Goal: Task Accomplishment & Management: Manage account settings

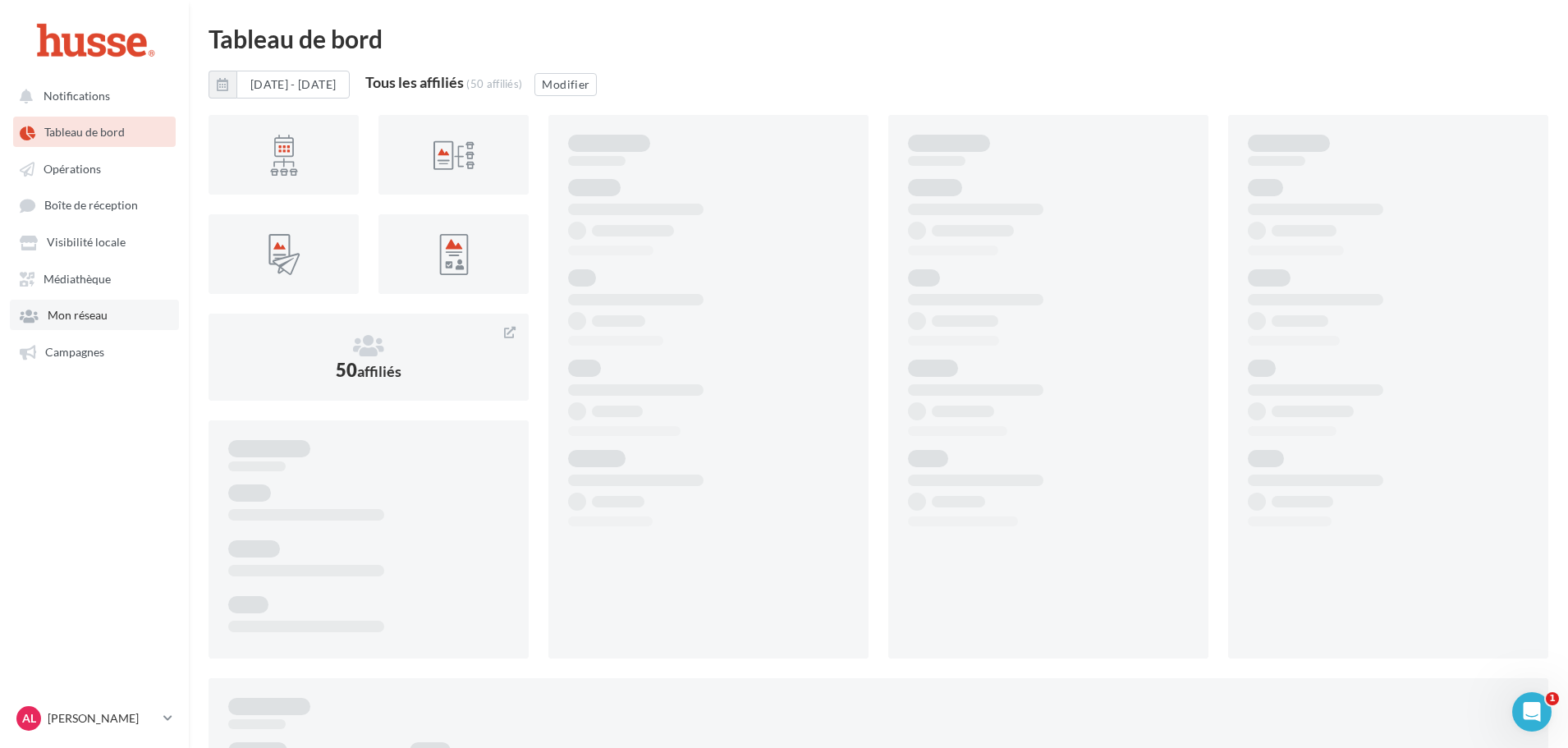
click at [97, 310] on span "Mon réseau" at bounding box center [77, 316] width 60 height 14
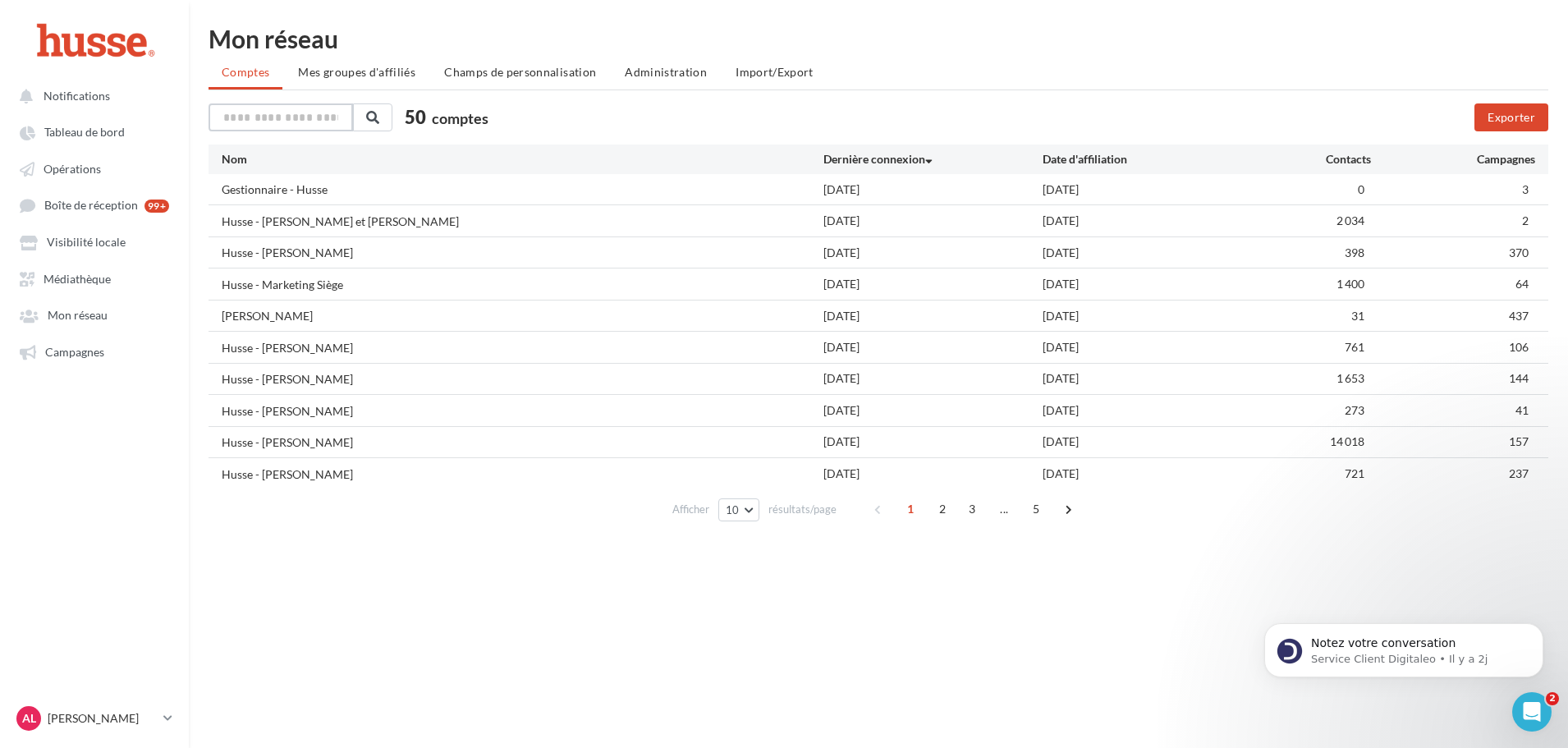
click at [266, 127] on input "text" at bounding box center [280, 117] width 144 height 28
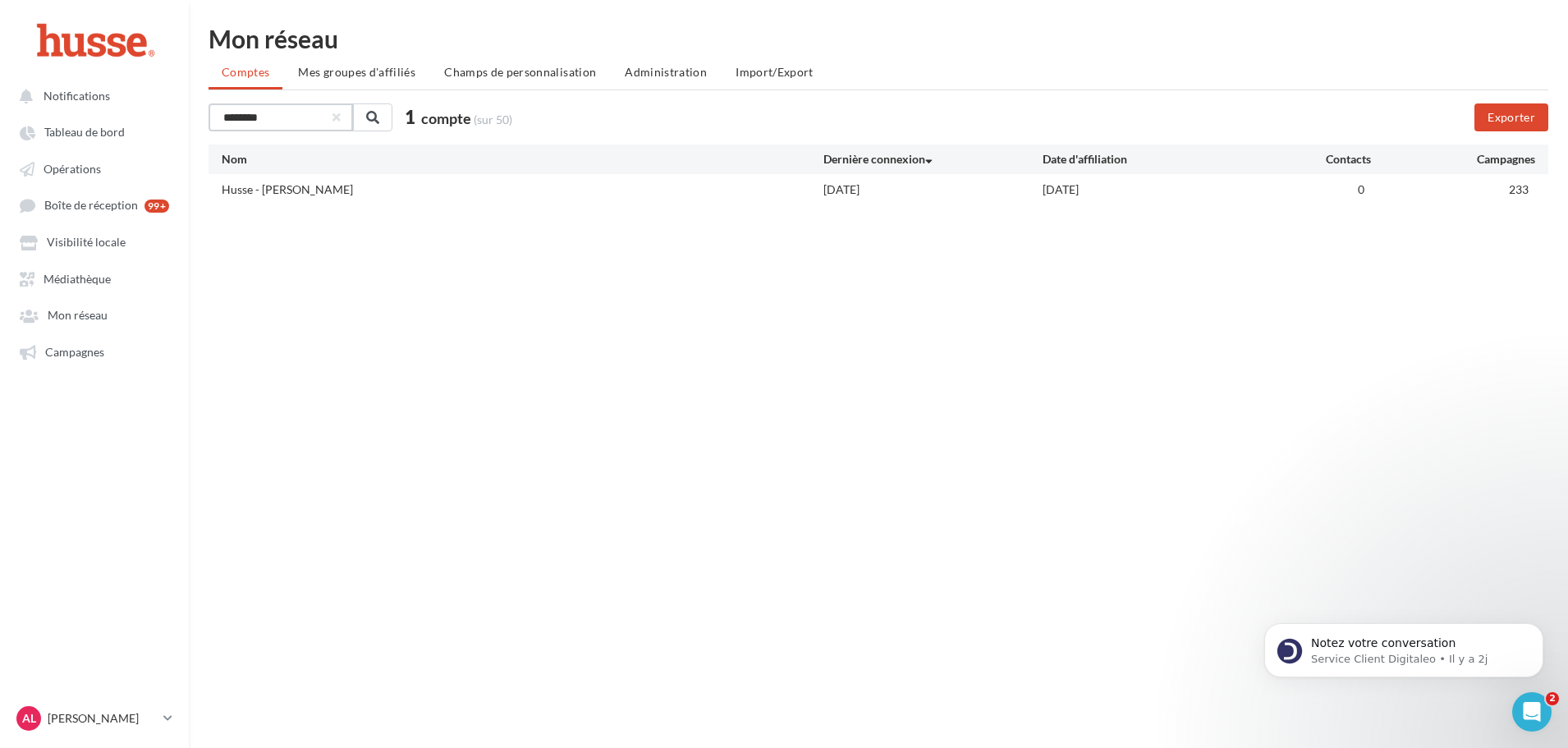
type input "********"
click at [289, 193] on div "Husse - [PERSON_NAME]" at bounding box center [287, 189] width 131 height 17
click at [375, 78] on span "Mes groupes d'affiliés" at bounding box center [357, 72] width 117 height 14
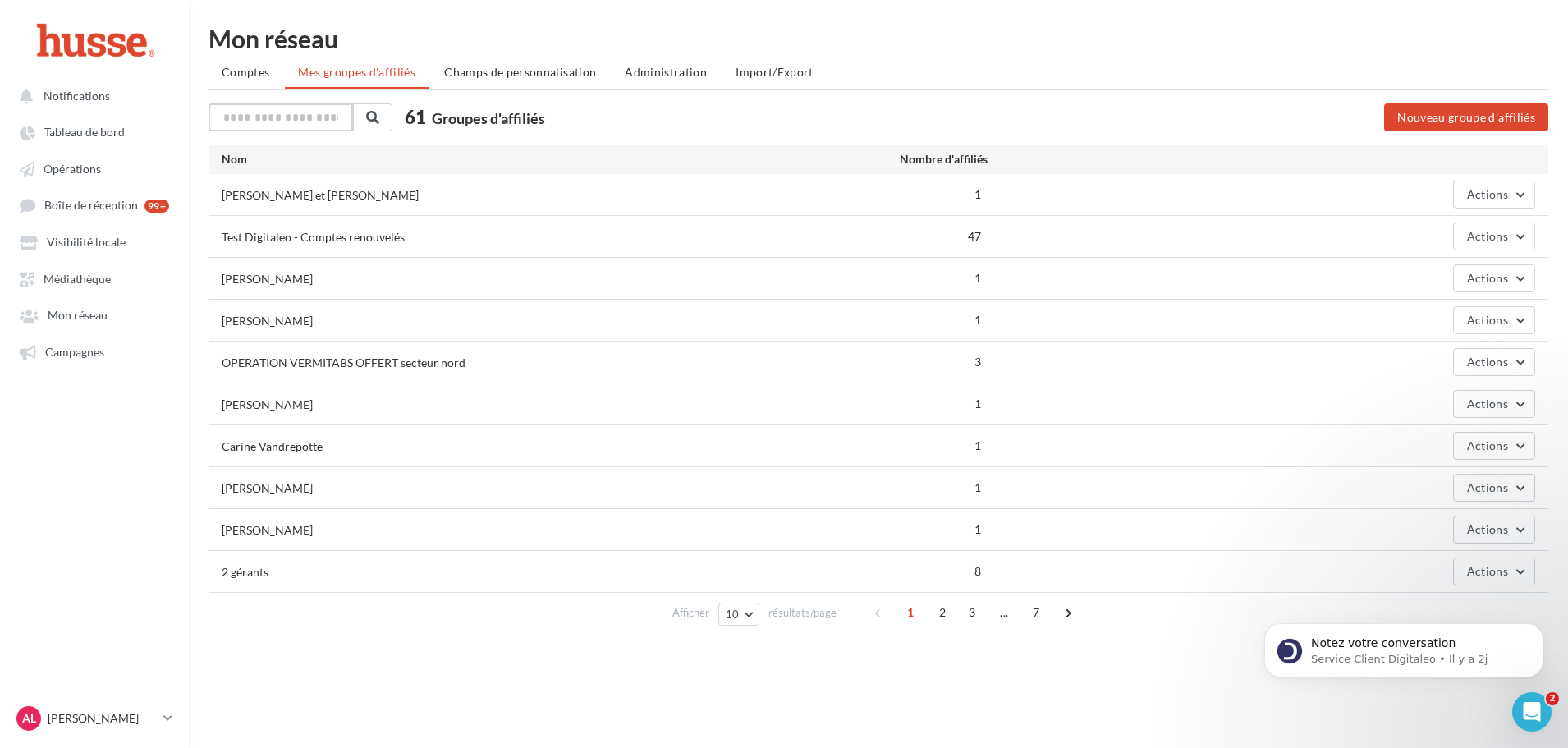
click at [285, 125] on input "text" at bounding box center [280, 117] width 144 height 28
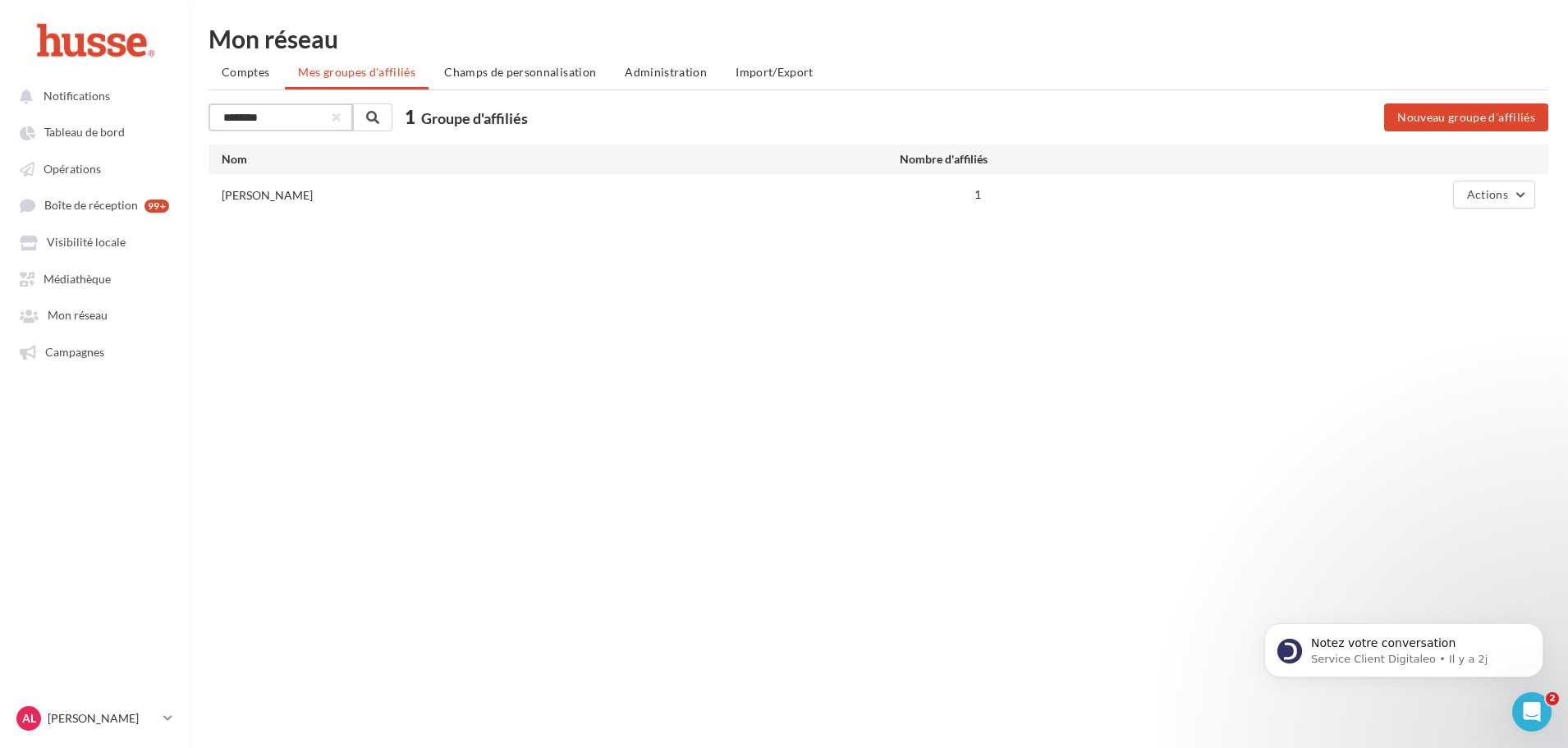
type input "********"
click at [282, 195] on div "[PERSON_NAME]" at bounding box center [267, 195] width 91 height 17
click at [338, 114] on button "button" at bounding box center [335, 117] width 7 height 7
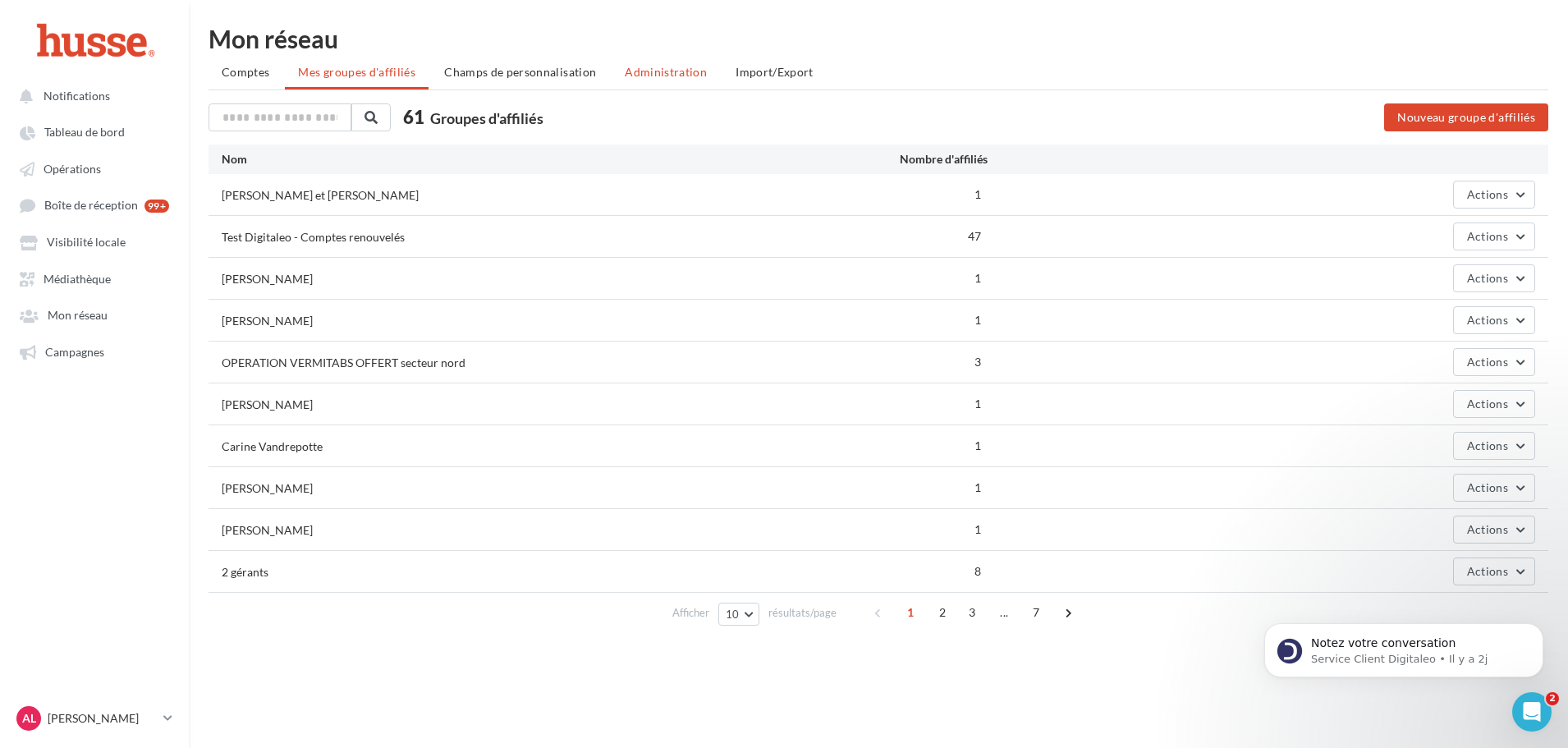
click at [630, 69] on span "Administration" at bounding box center [666, 72] width 82 height 14
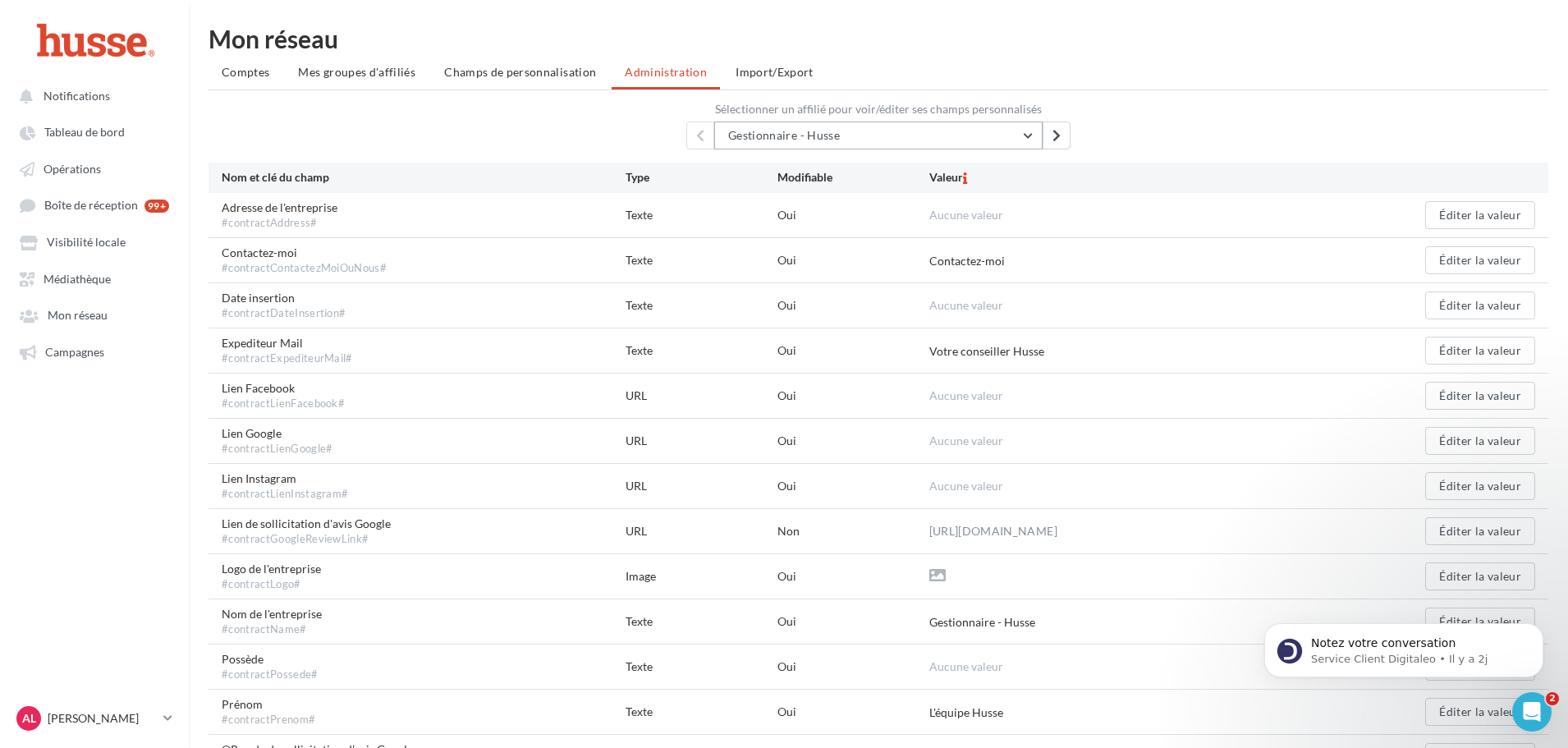
click at [833, 131] on span "Gestionnaire - Husse" at bounding box center [784, 135] width 112 height 14
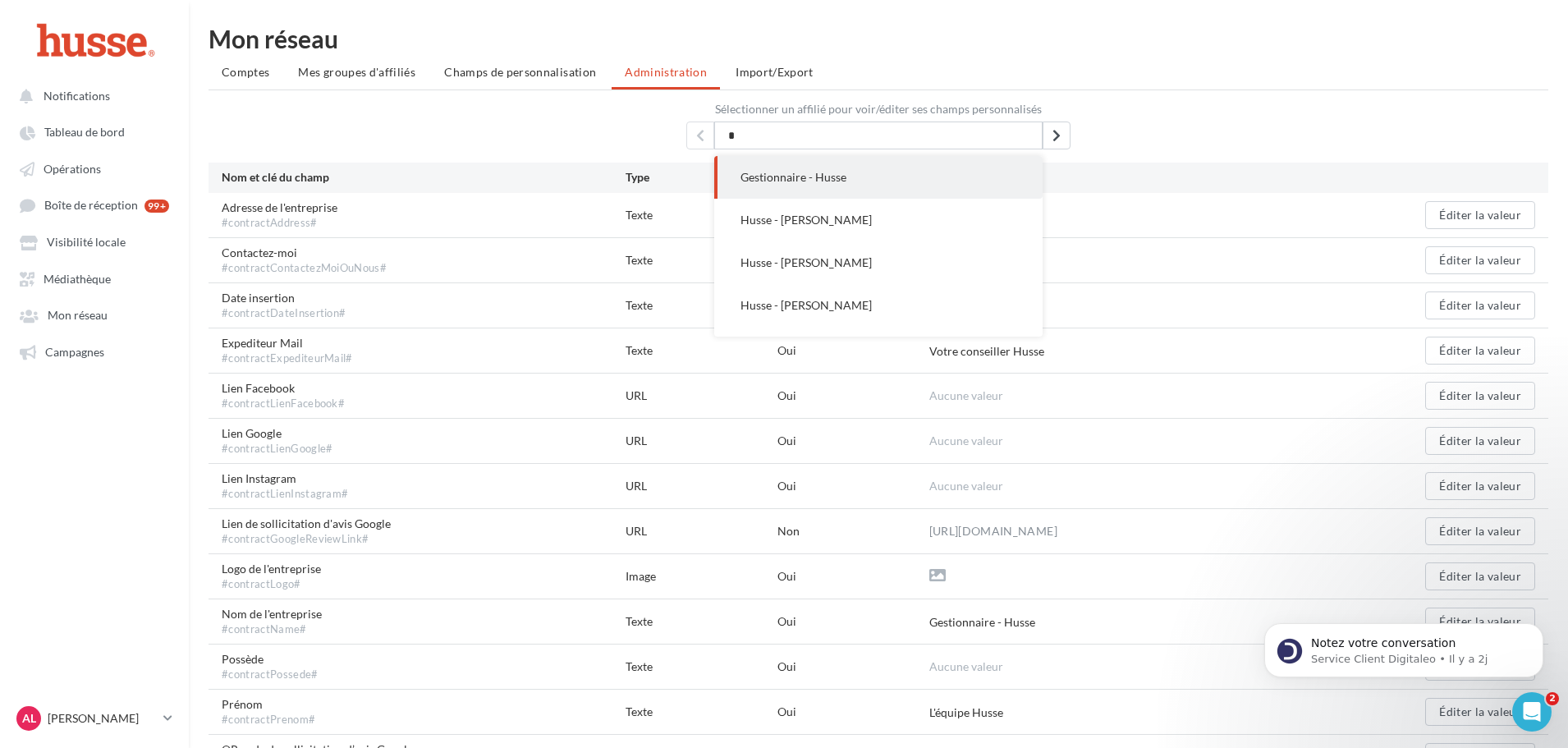
click at [813, 138] on input "*" at bounding box center [879, 136] width 329 height 28
type input "****"
click at [815, 172] on span "Husse - Patr icia Blanc" at bounding box center [795, 177] width 109 height 14
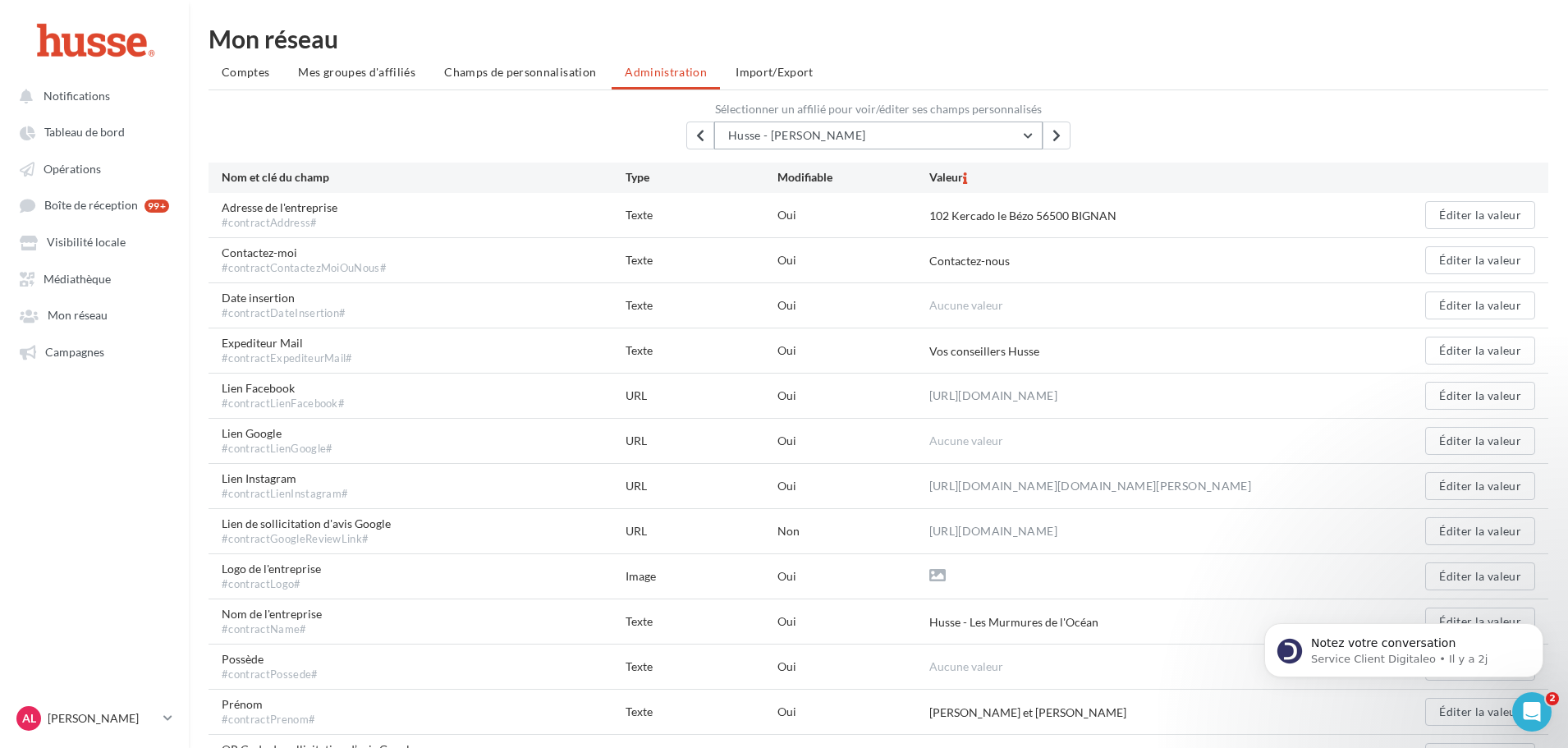
click at [851, 142] on button "Husse - [PERSON_NAME]" at bounding box center [879, 136] width 329 height 28
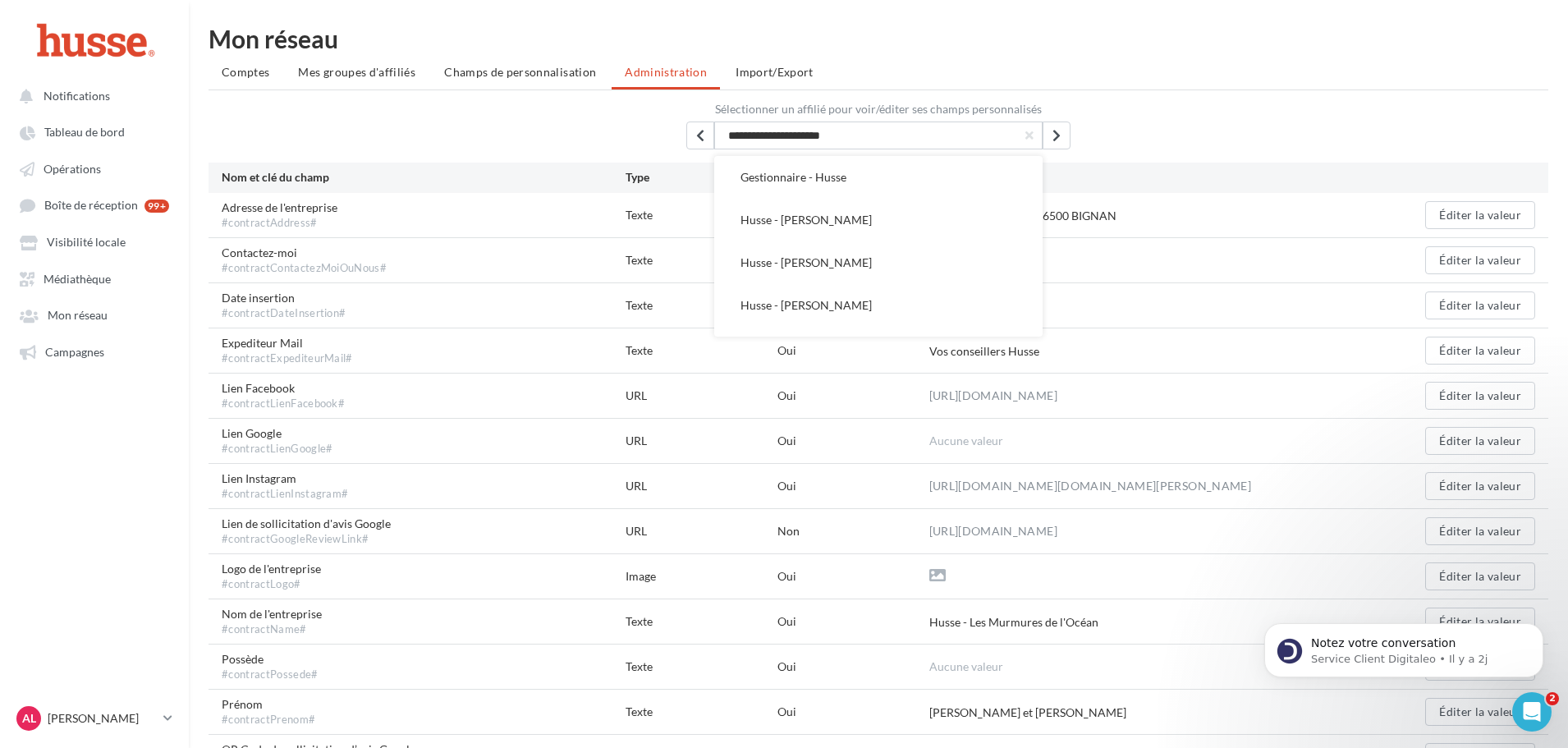
scroll to position [556, 0]
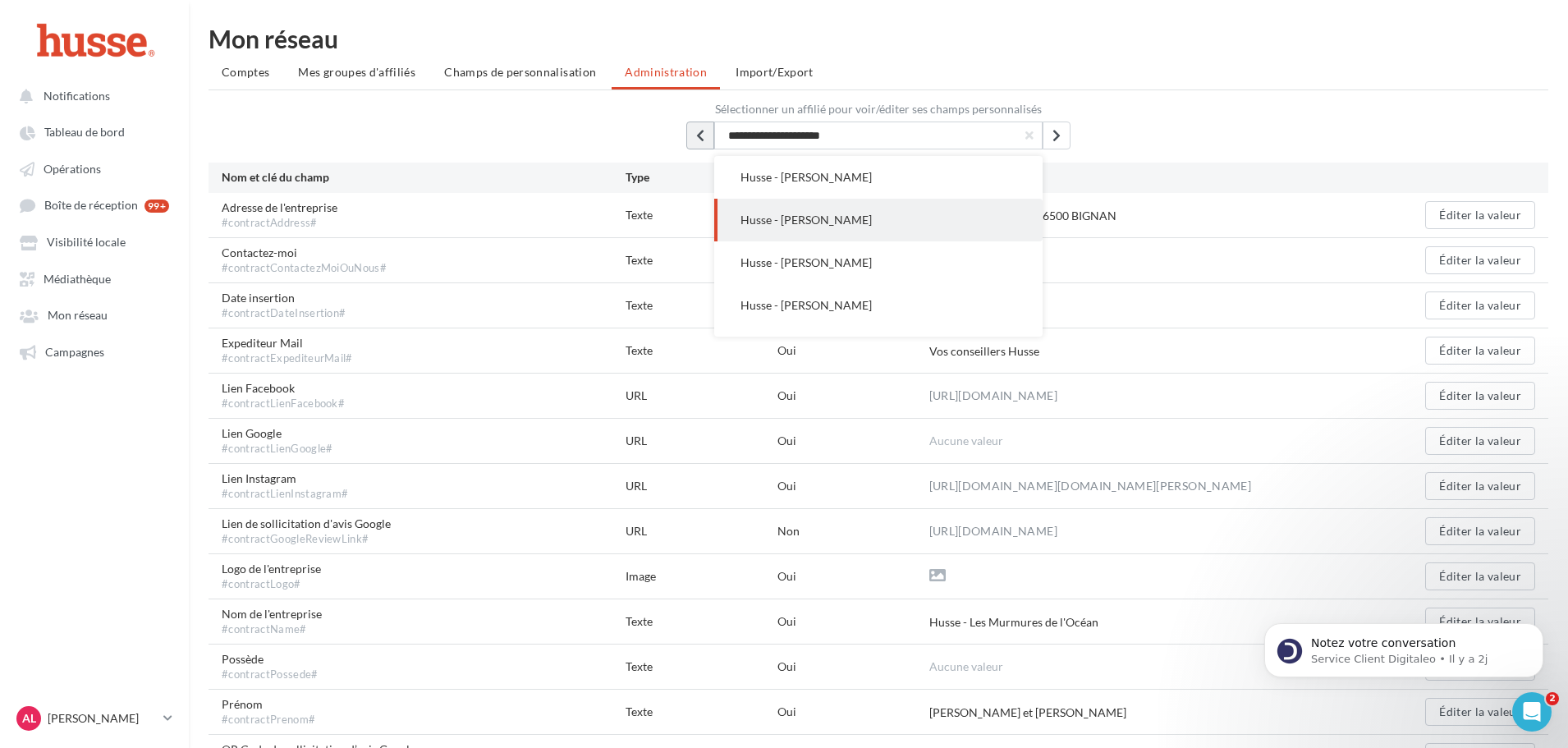
drag, startPoint x: 853, startPoint y: 143, endPoint x: 694, endPoint y: 139, distance: 159.1
click at [694, 139] on div "**********" at bounding box center [878, 136] width 1340 height 28
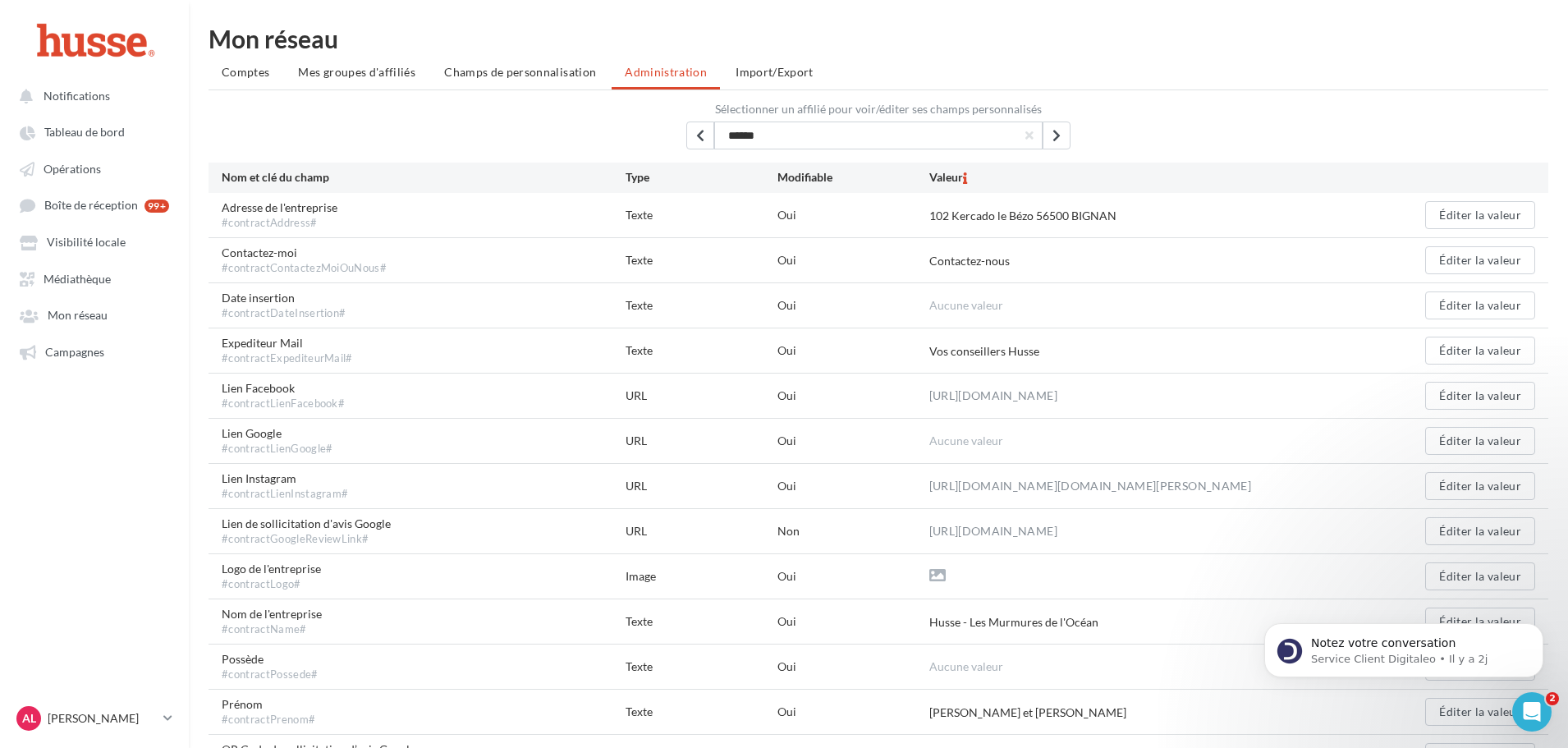
drag, startPoint x: 797, startPoint y: 129, endPoint x: 718, endPoint y: 122, distance: 79.3
click at [718, 123] on input "******" at bounding box center [879, 136] width 329 height 28
type input "***"
click at [1038, 132] on button "button" at bounding box center [1029, 136] width 26 height 26
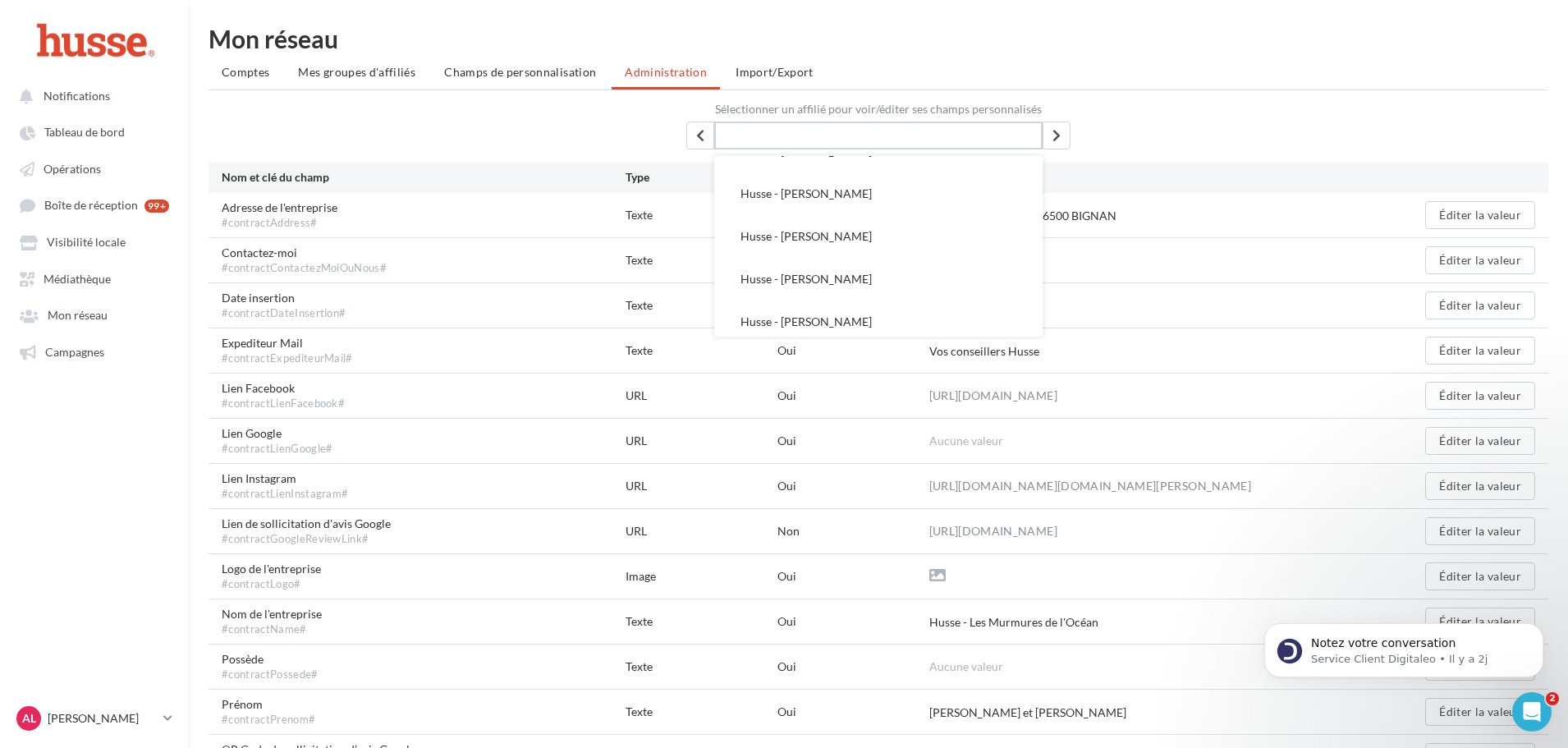
scroll to position [230, 0]
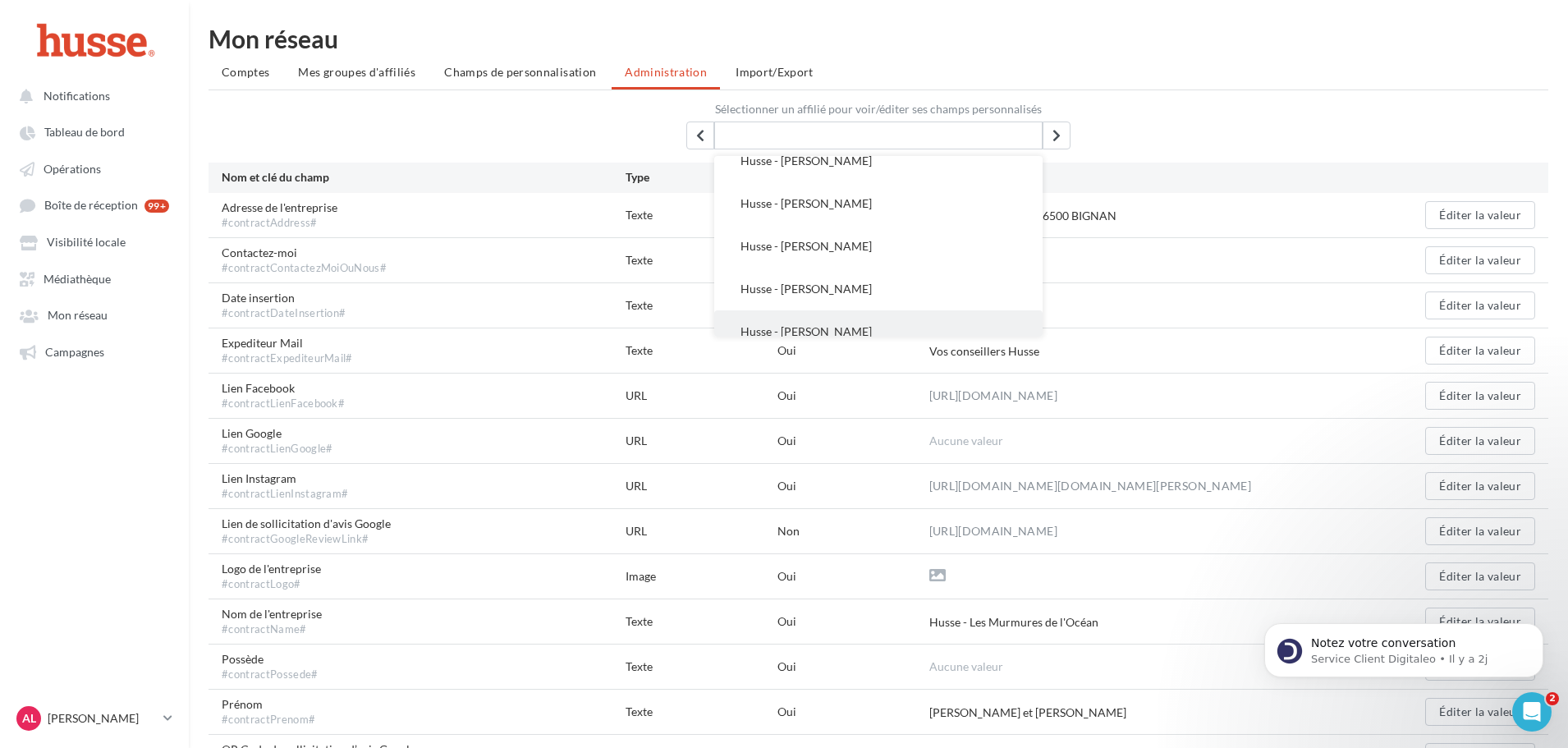
click at [811, 329] on span "Husse - [PERSON_NAME]" at bounding box center [806, 332] width 131 height 14
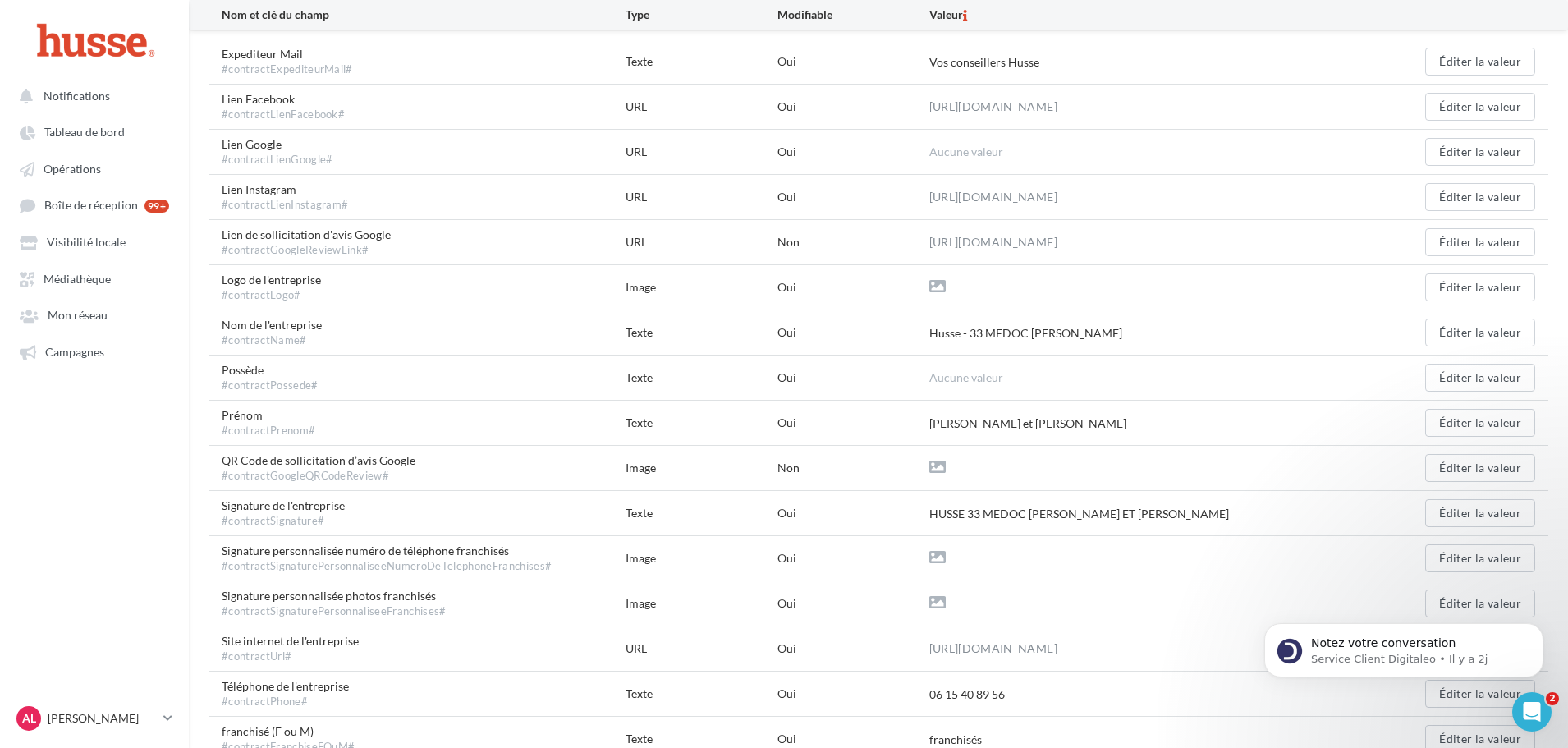
scroll to position [410, 0]
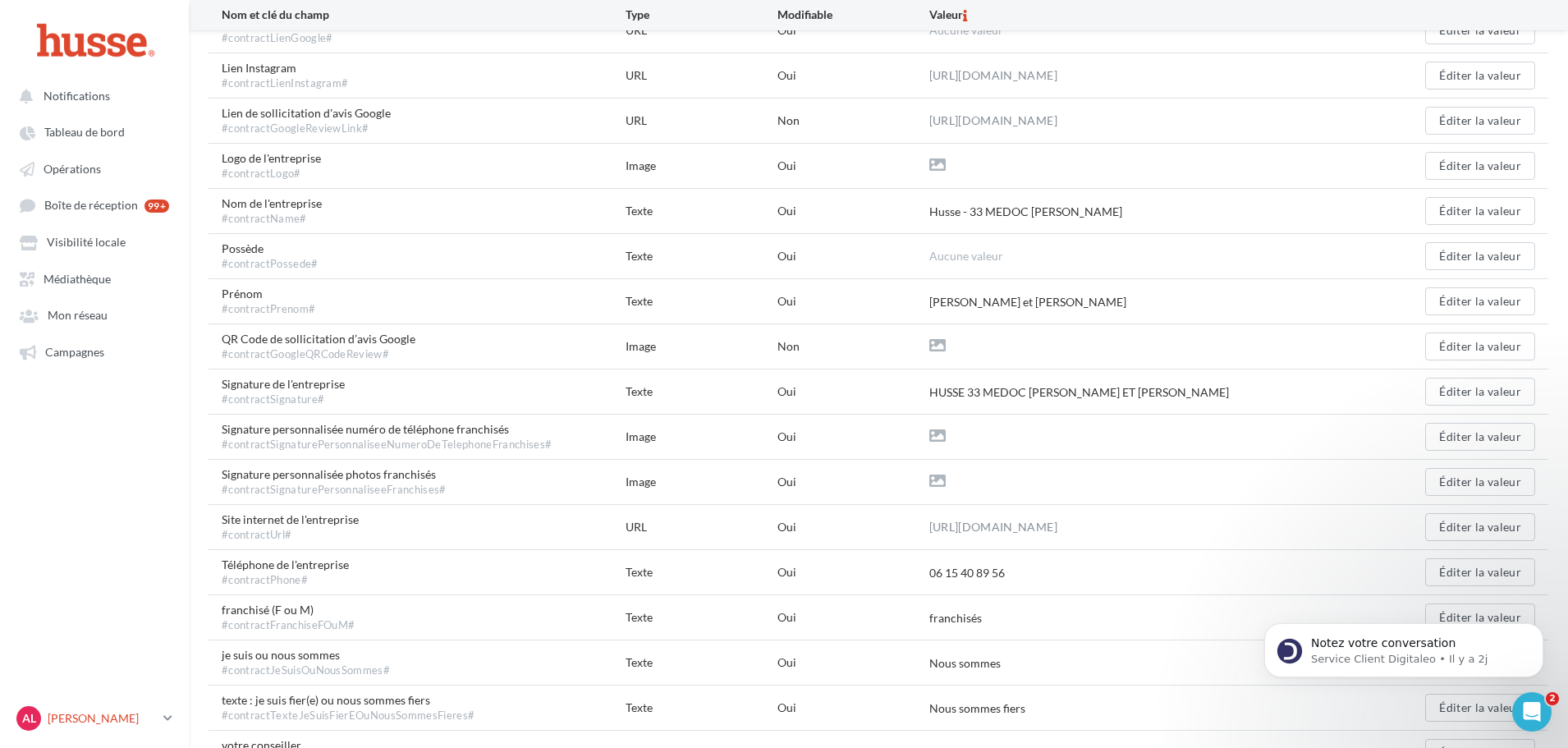
click at [164, 716] on icon at bounding box center [168, 718] width 9 height 14
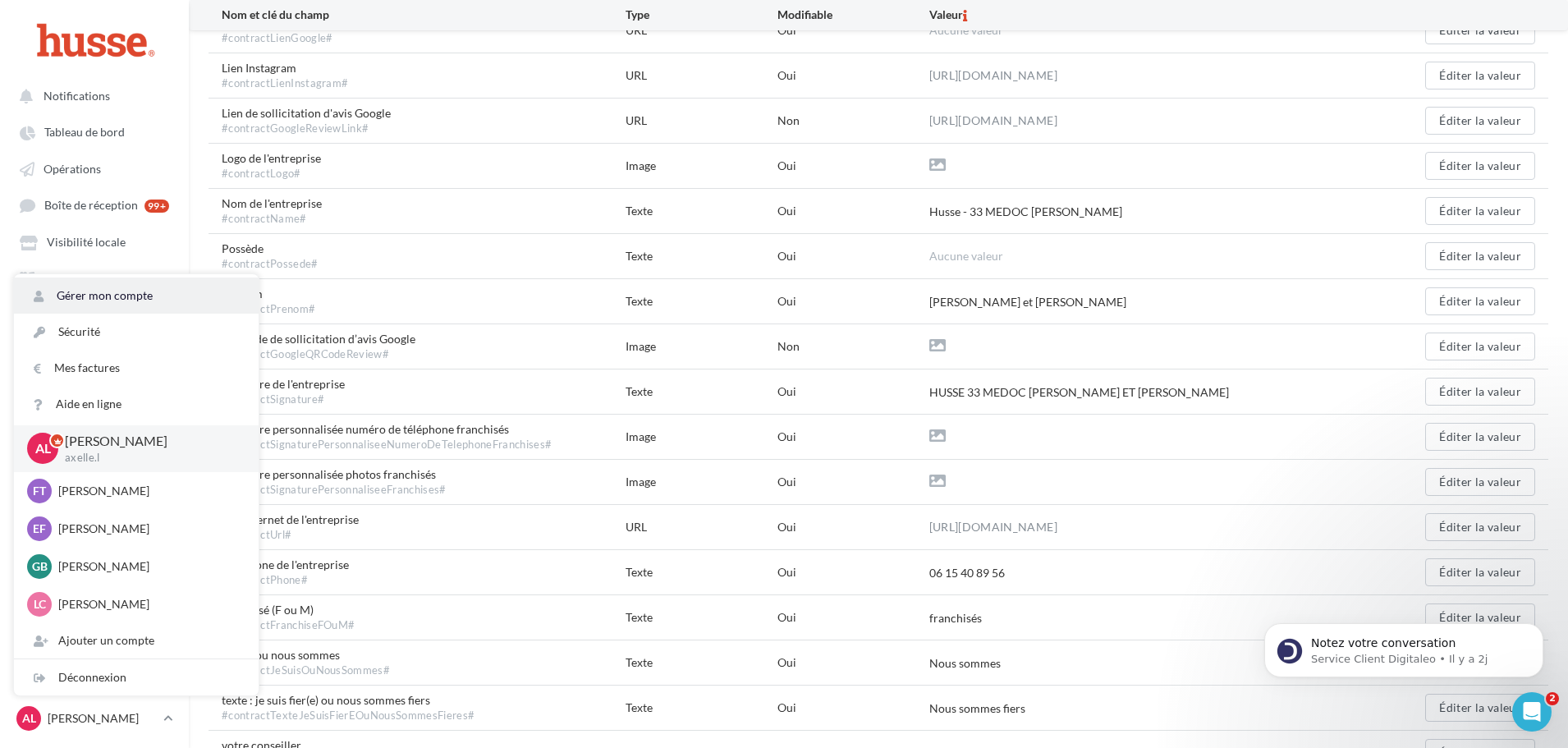
click at [86, 306] on link "Gérer mon compte" at bounding box center [136, 295] width 245 height 36
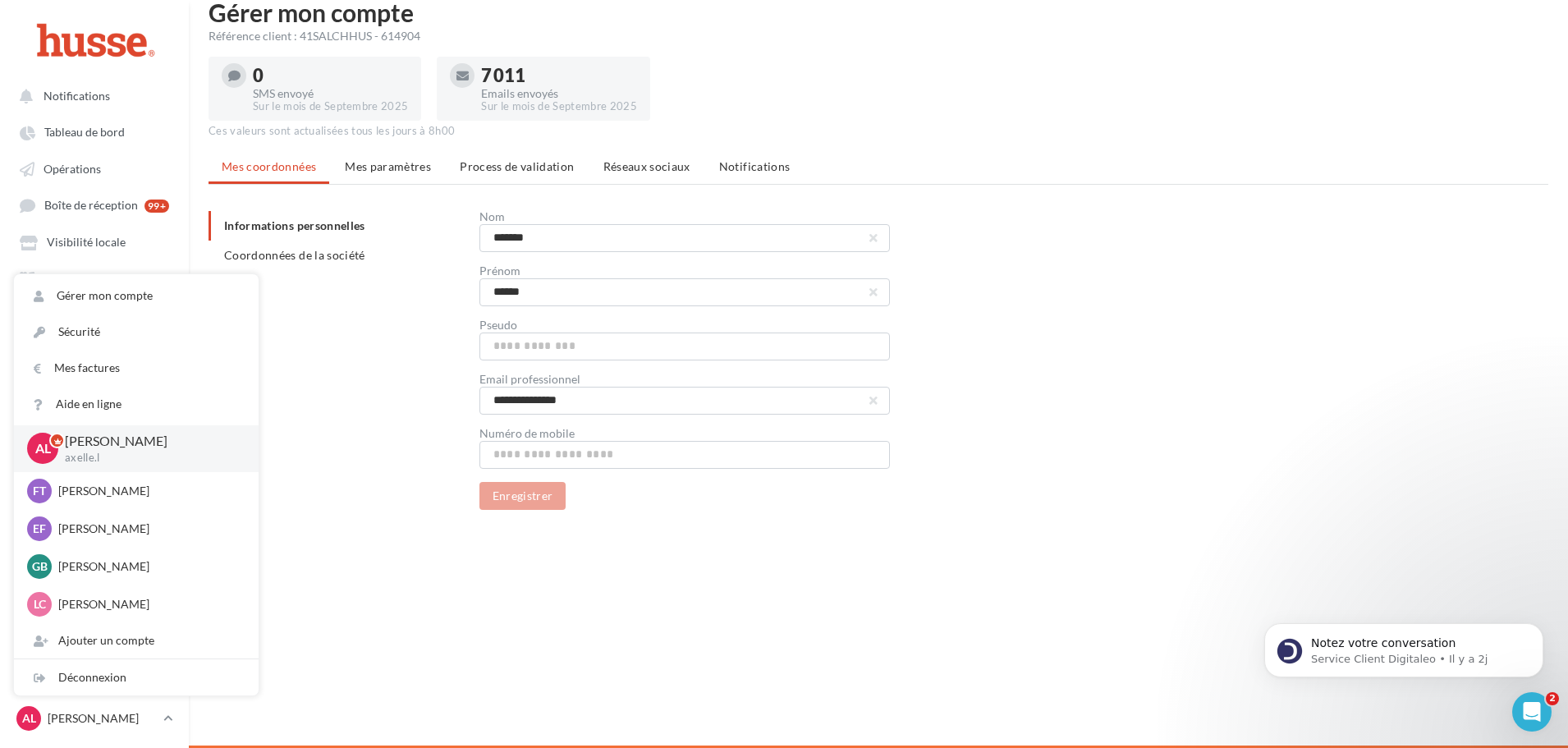
drag, startPoint x: 324, startPoint y: 430, endPoint x: 536, endPoint y: 132, distance: 365.7
click at [323, 424] on div "**********" at bounding box center [884, 360] width 1353 height 299
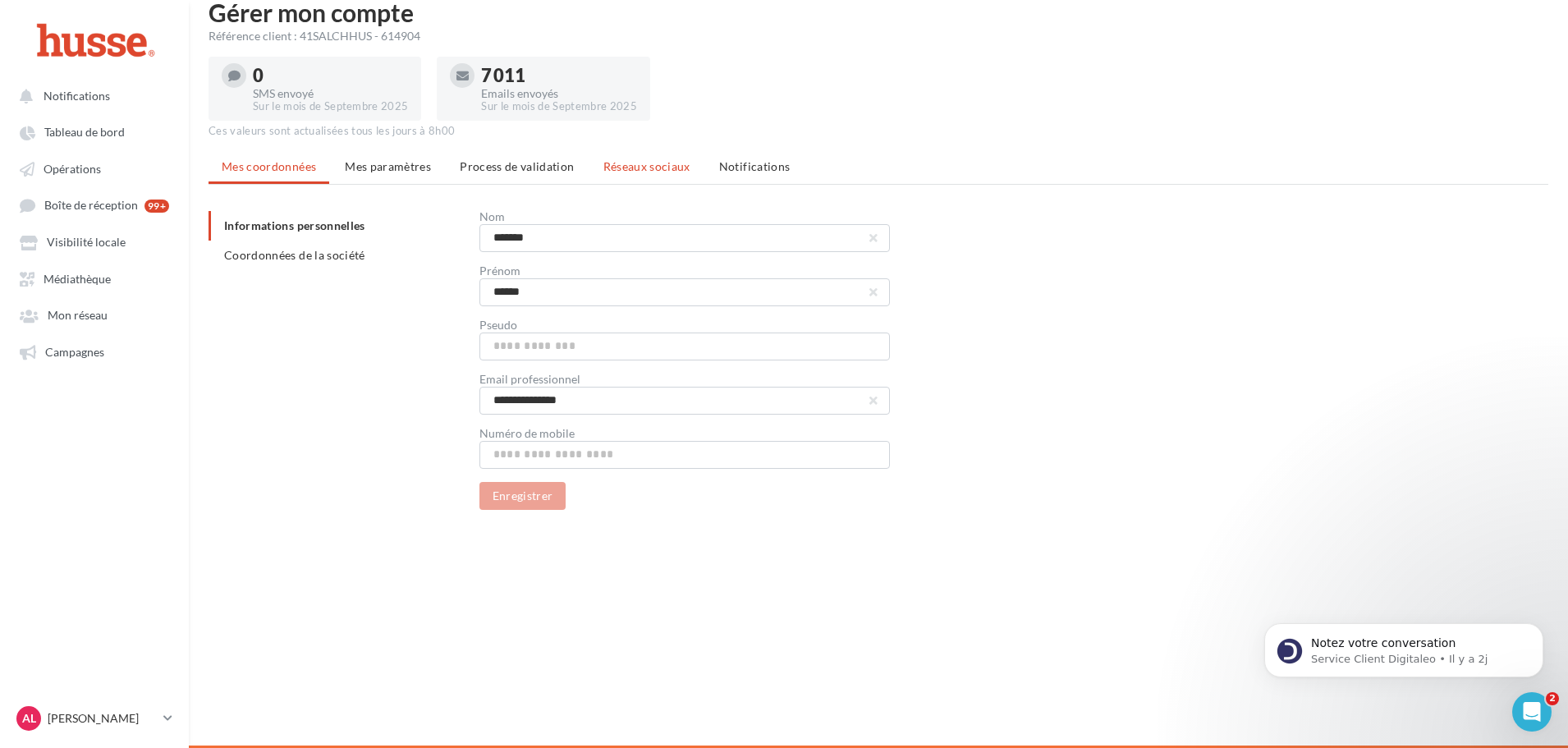
click at [645, 157] on li "Réseaux sociaux" at bounding box center [647, 167] width 114 height 30
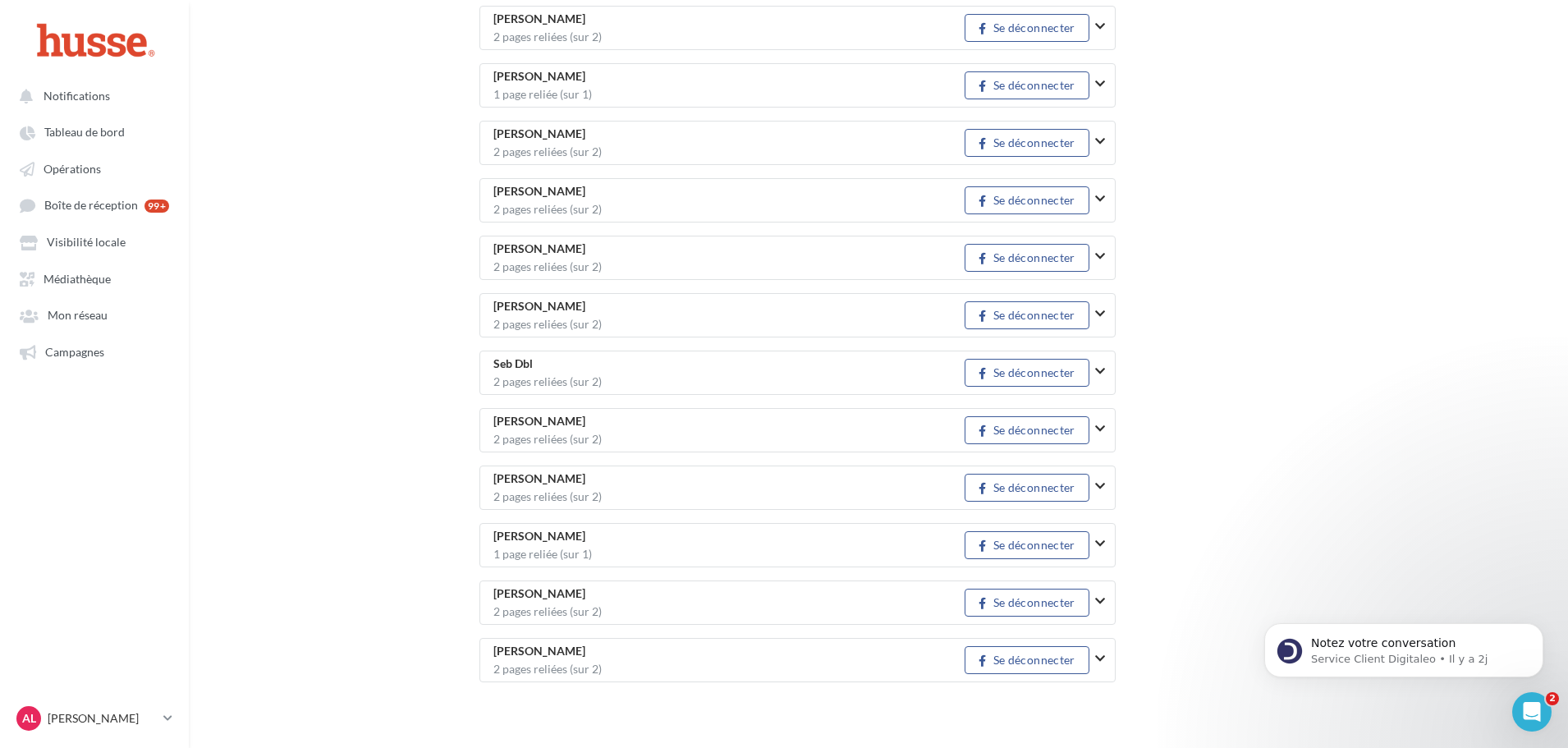
scroll to position [2295, 0]
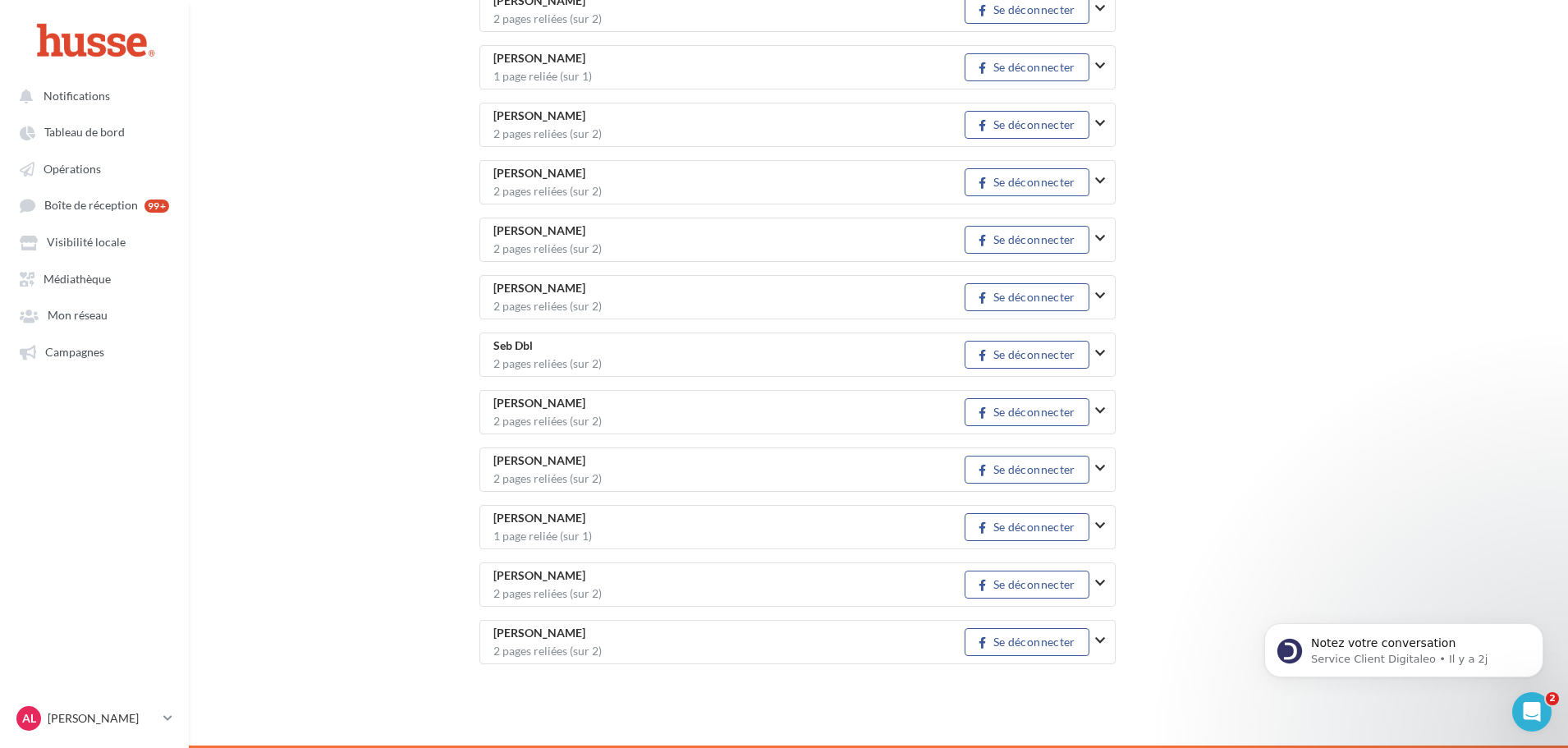
click at [1099, 586] on icon "button" at bounding box center [1099, 583] width 10 height 11
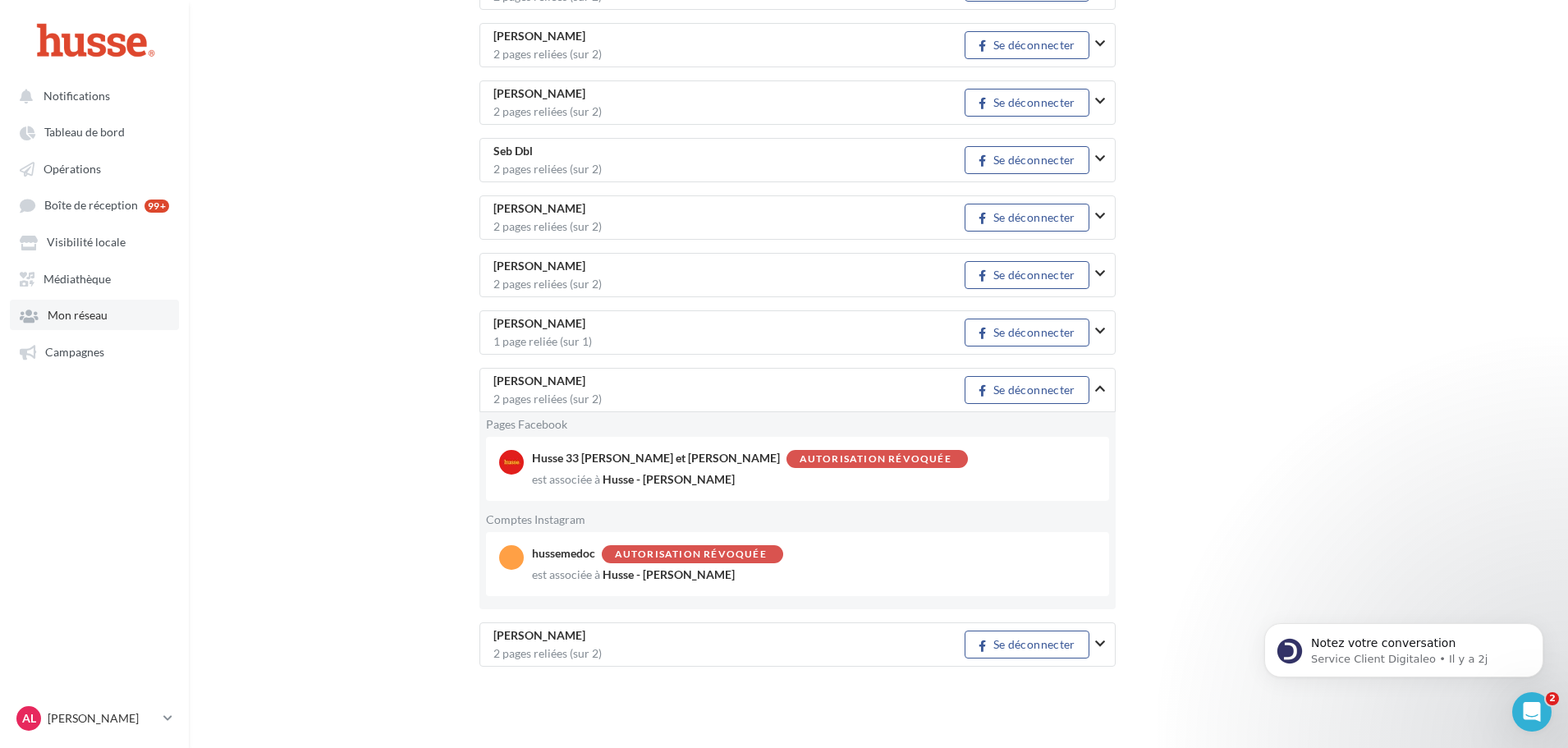
scroll to position [2492, 0]
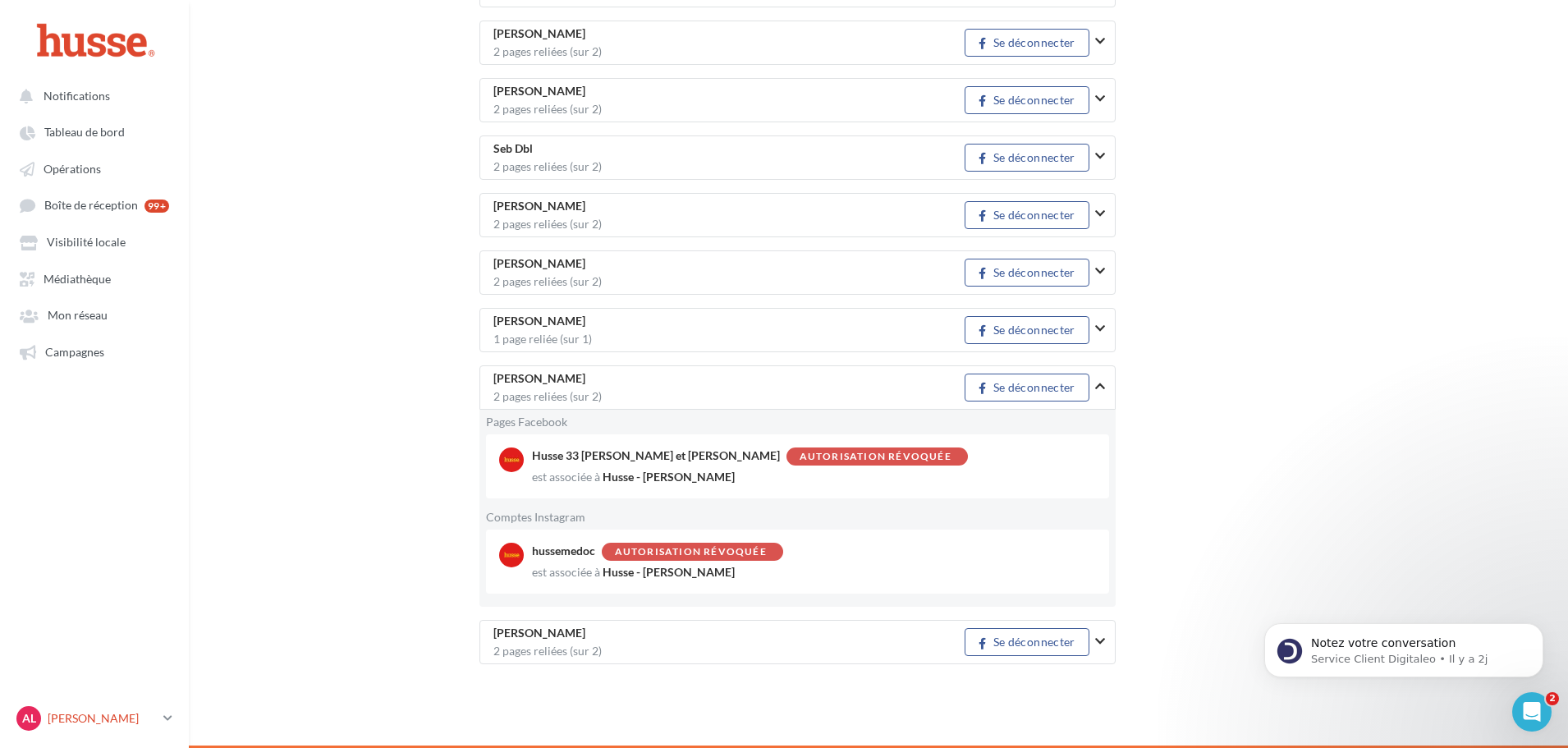
click at [171, 710] on link "AL [PERSON_NAME].l" at bounding box center [94, 719] width 163 height 31
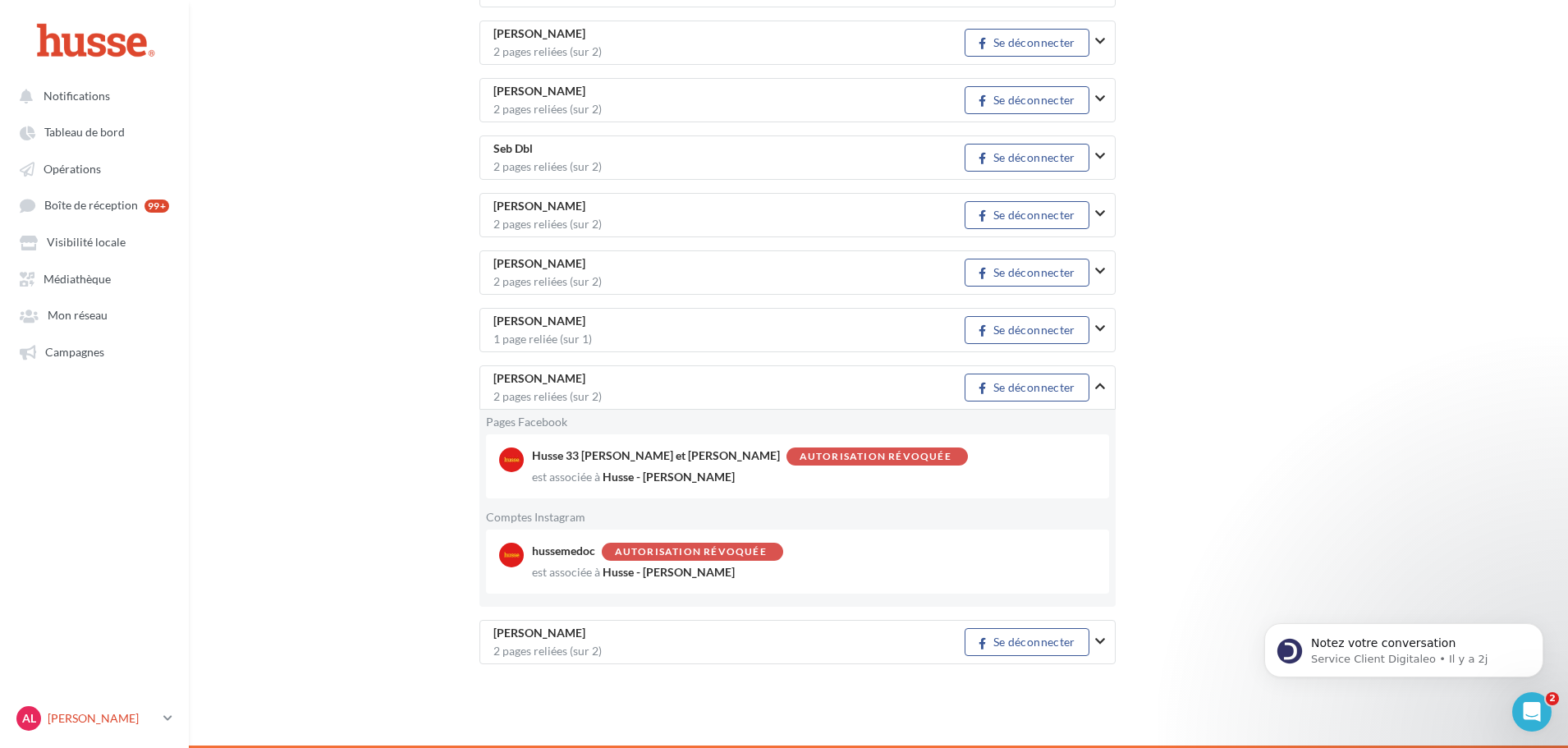
click at [166, 718] on icon at bounding box center [168, 718] width 9 height 14
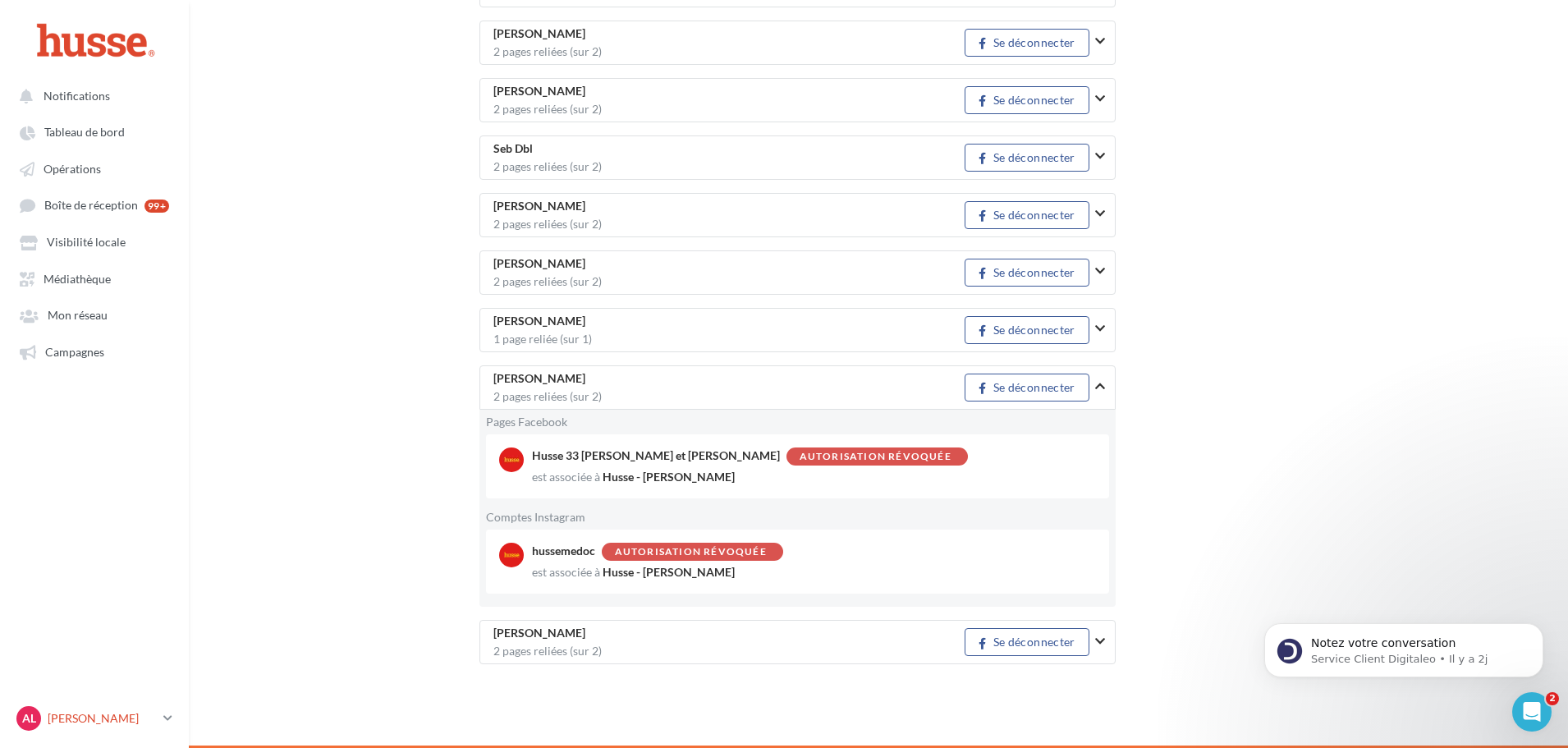
click at [155, 699] on nav "Notifications Tableau de bord Opérations Boîte de réception" at bounding box center [94, 374] width 189 height 748
click at [155, 706] on div "AL [PERSON_NAME].l" at bounding box center [87, 718] width 141 height 24
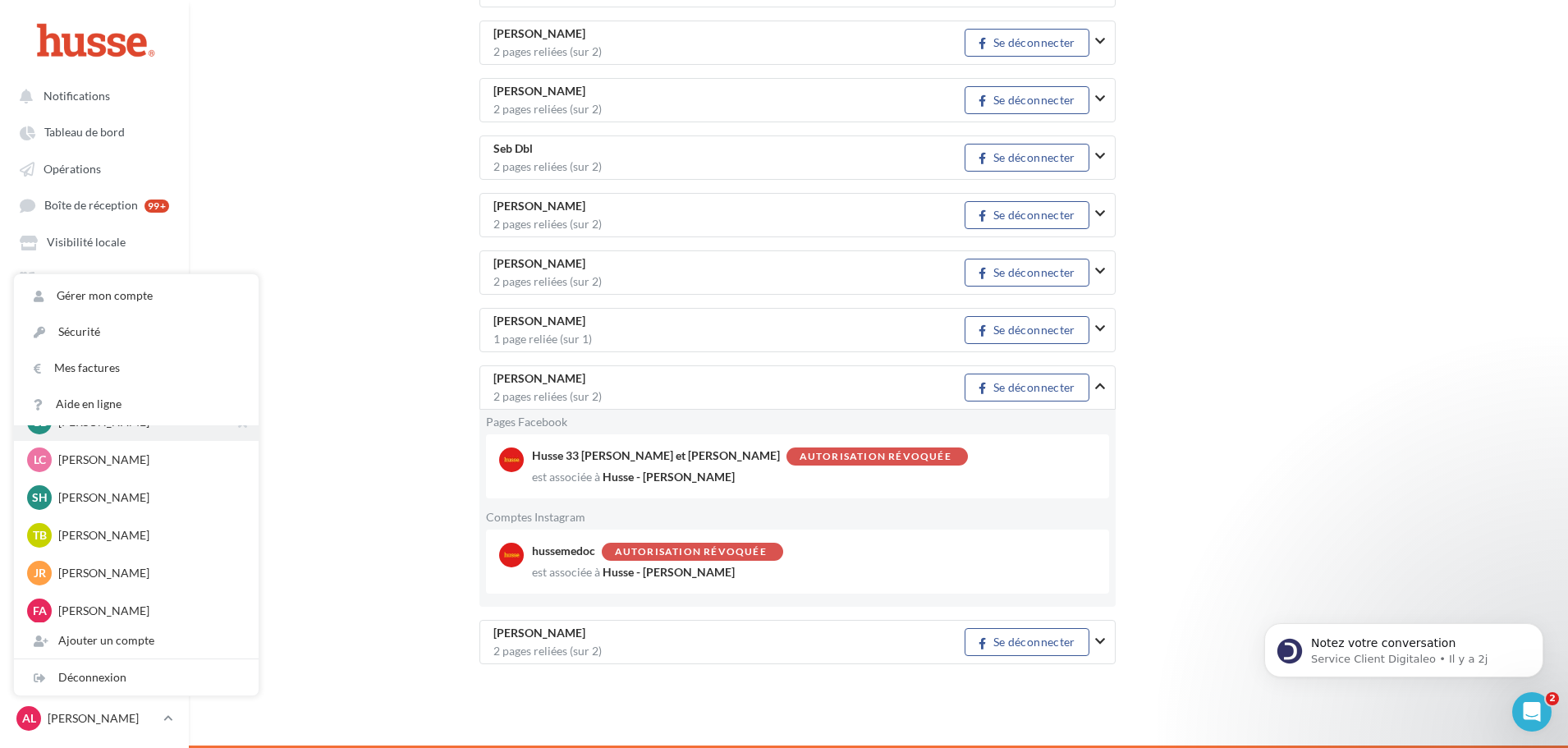
scroll to position [164, 0]
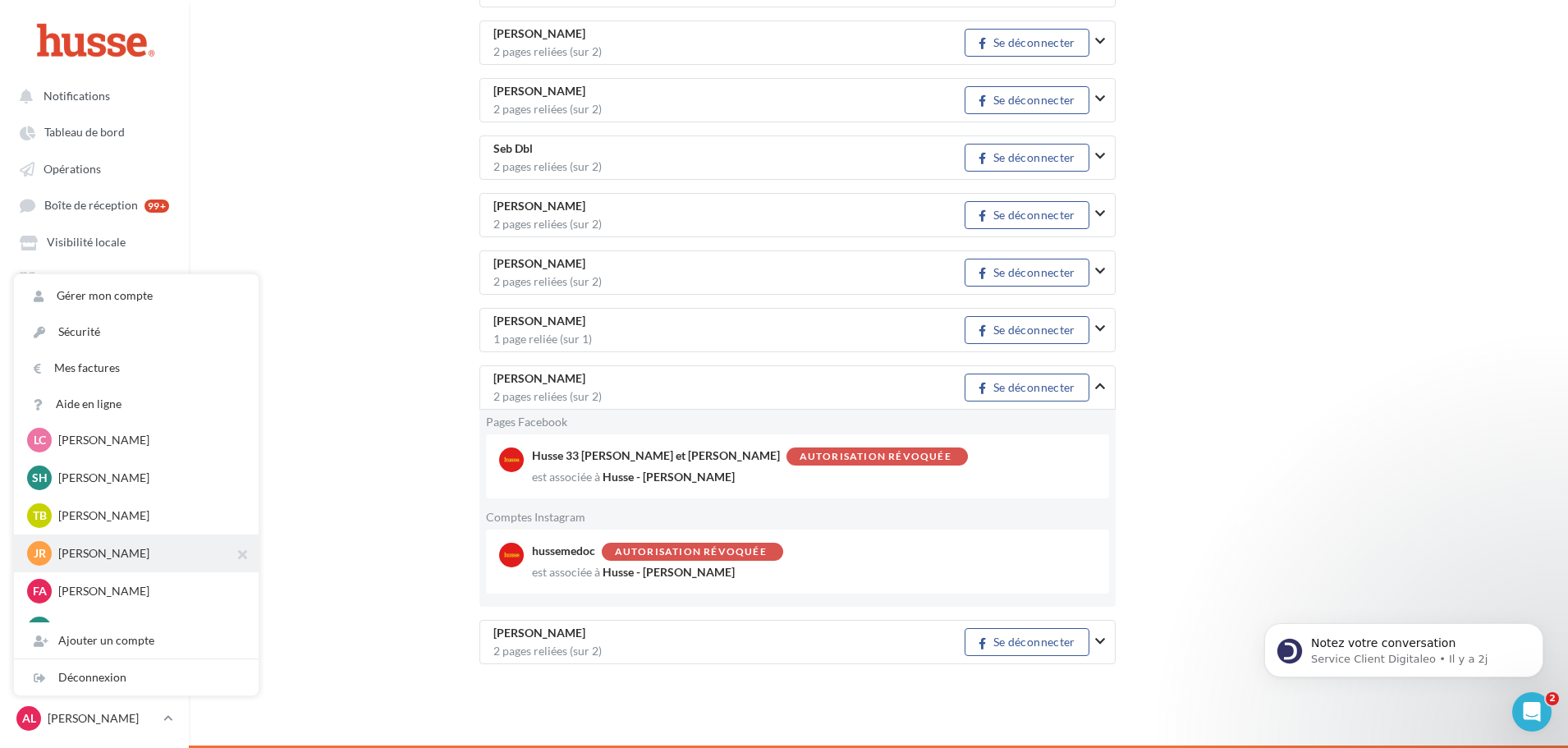
click at [96, 546] on p "[PERSON_NAME]" at bounding box center [149, 553] width 181 height 17
